Goal: Go to known website: Go to known website

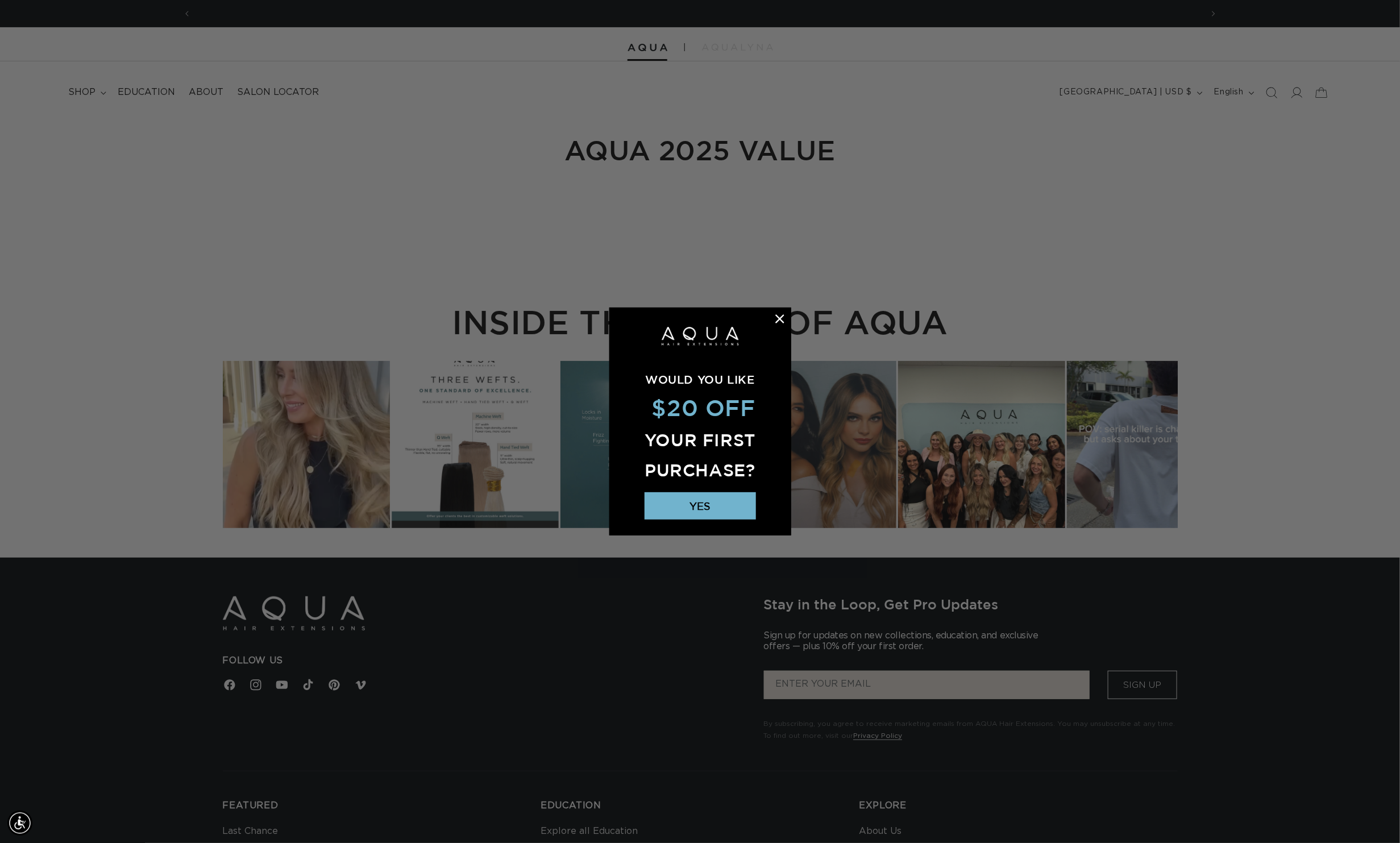
scroll to position [0, 1073]
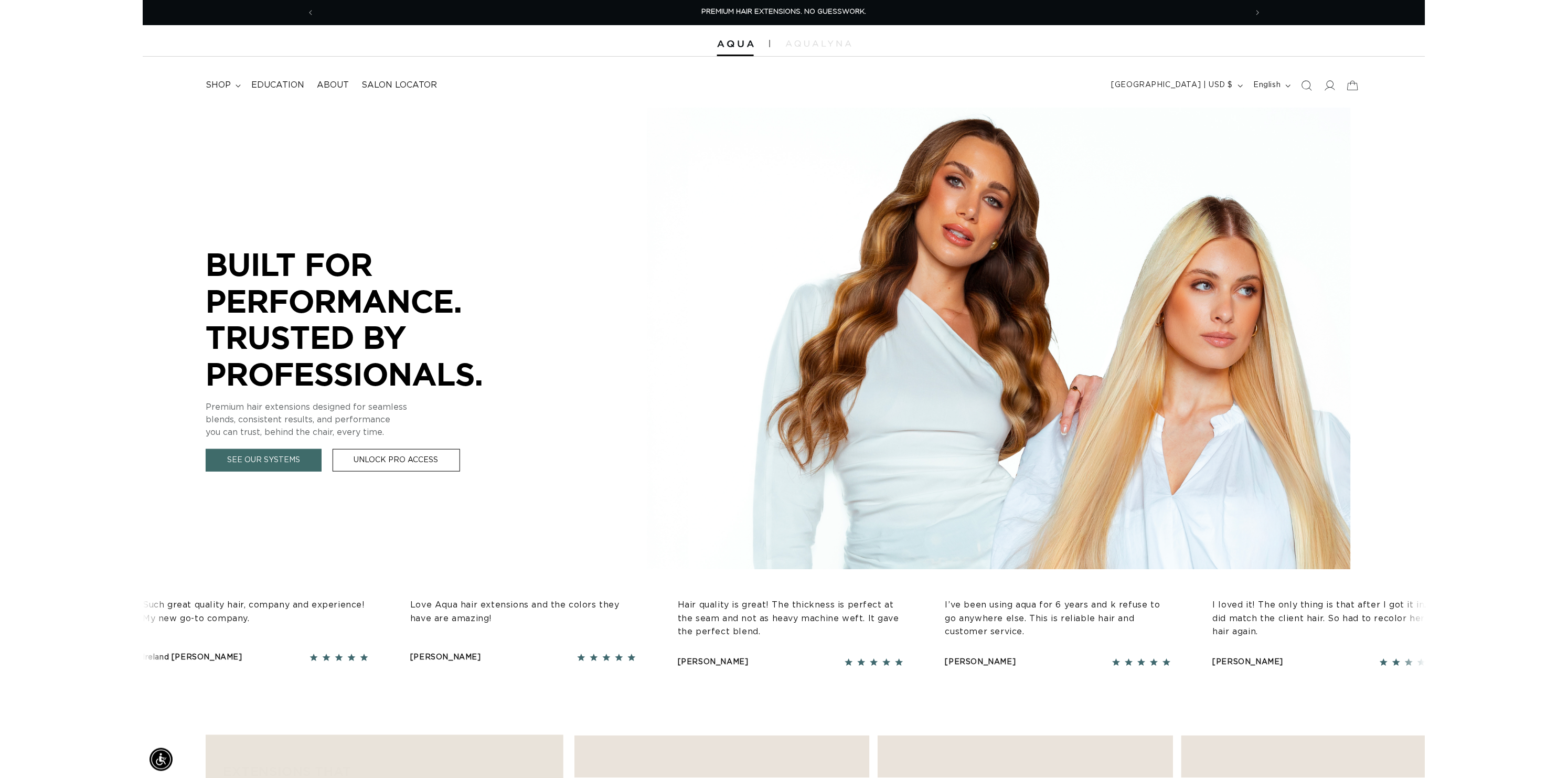
scroll to position [0, 1980]
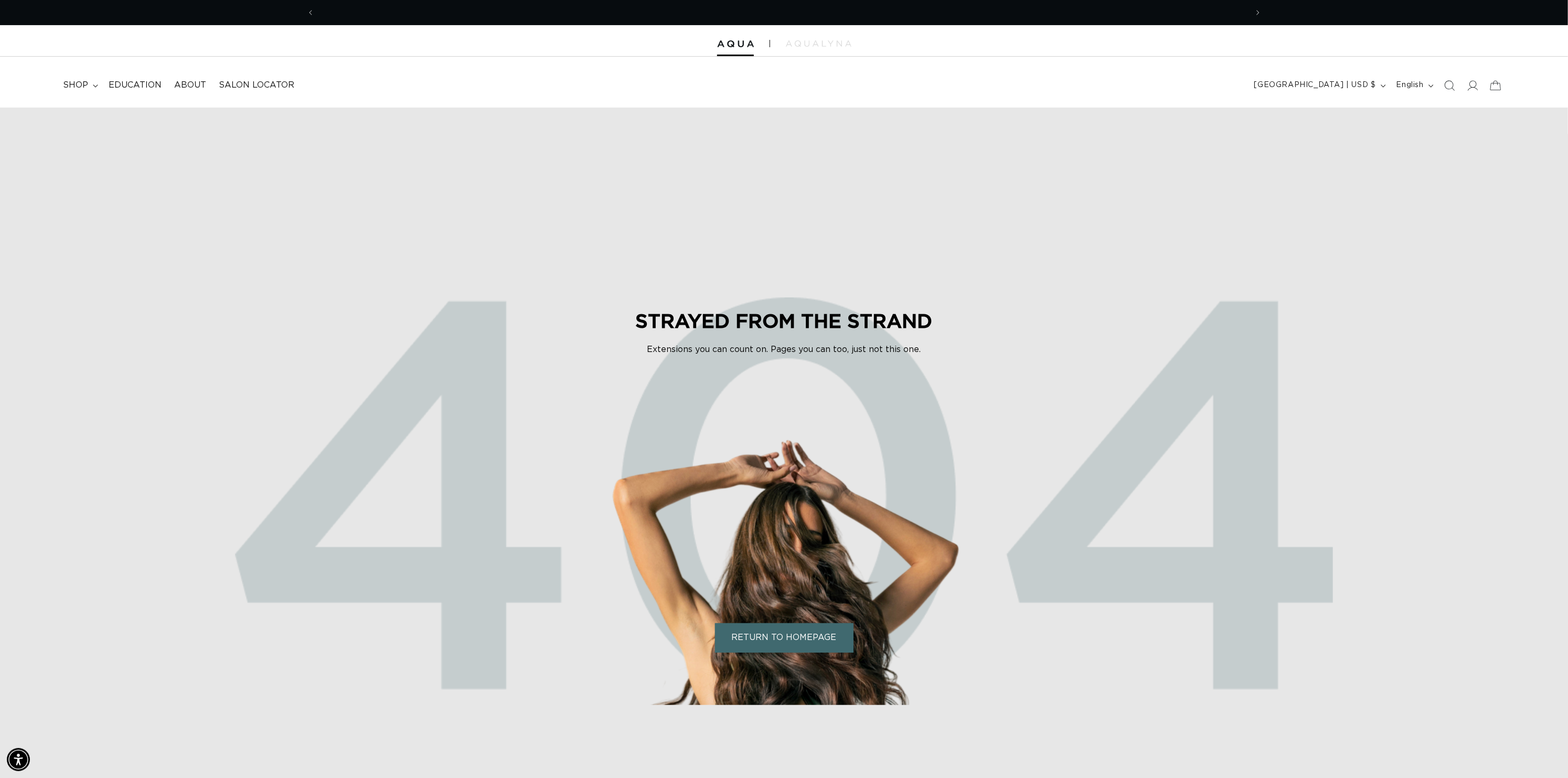
scroll to position [0, 990]
